Goal: Task Accomplishment & Management: Use online tool/utility

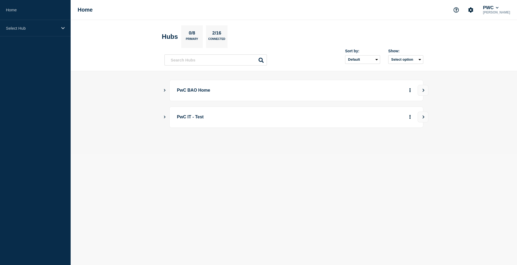
click at [164, 88] on button "Show Connected Hubs" at bounding box center [164, 90] width 3 height 4
click at [165, 90] on icon "Show Connected Hubs" at bounding box center [164, 90] width 3 height 2
click at [166, 87] on div "PwC BAO Home" at bounding box center [293, 90] width 259 height 21
click at [164, 90] on icon "Show Connected Hubs" at bounding box center [165, 90] width 4 height 3
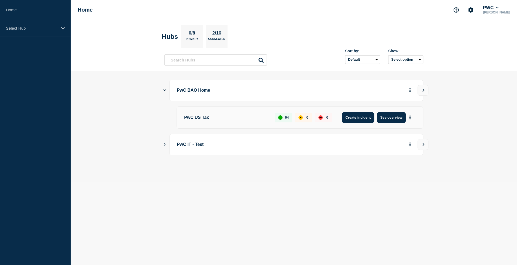
click at [355, 120] on button "Create incident" at bounding box center [358, 117] width 32 height 11
